Goal: Task Accomplishment & Management: Manage account settings

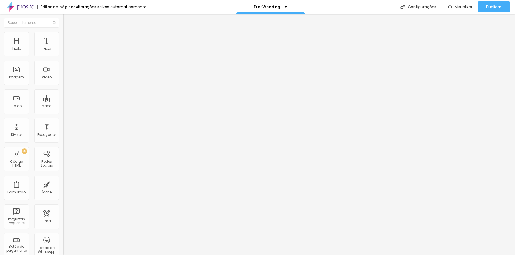
click at [63, 37] on img at bounding box center [65, 39] width 5 height 5
click at [63, 37] on li "Avançado" at bounding box center [94, 39] width 63 height 5
click at [63, 231] on div "Editar Seção Conteúdo Estilo Avançado 0 Espaçamento entre colunas 0 px Espaçame…" at bounding box center [94, 134] width 63 height 241
click at [63, 37] on li "Avançado" at bounding box center [94, 39] width 63 height 5
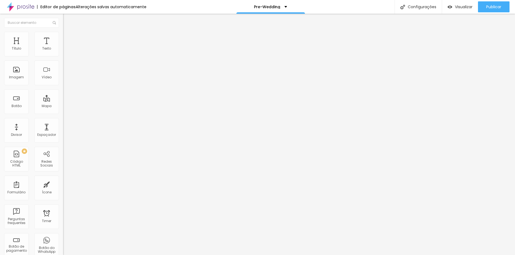
click at [63, 236] on div at bounding box center [94, 236] width 63 height 0
click at [63, 239] on div at bounding box center [94, 239] width 63 height 0
click at [63, 37] on img at bounding box center [65, 39] width 5 height 5
drag, startPoint x: 57, startPoint y: 144, endPoint x: 58, endPoint y: 146, distance: 3.2
click at [63, 242] on div at bounding box center [94, 242] width 63 height 0
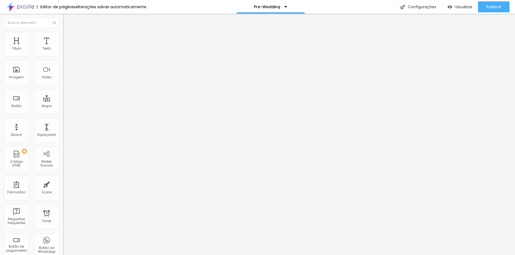
click at [63, 37] on li "Avançado" at bounding box center [94, 39] width 63 height 5
click at [68, 39] on span "Avançado" at bounding box center [77, 41] width 18 height 5
click at [63, 37] on img at bounding box center [65, 39] width 5 height 5
click at [63, 41] on li "Avançado" at bounding box center [94, 39] width 63 height 5
click at [68, 40] on span "Avançado" at bounding box center [77, 41] width 18 height 5
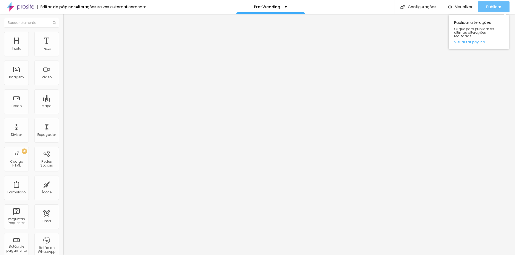
click at [506, 7] on button "Publicar" at bounding box center [494, 6] width 32 height 11
